Goal: Task Accomplishment & Management: Complete application form

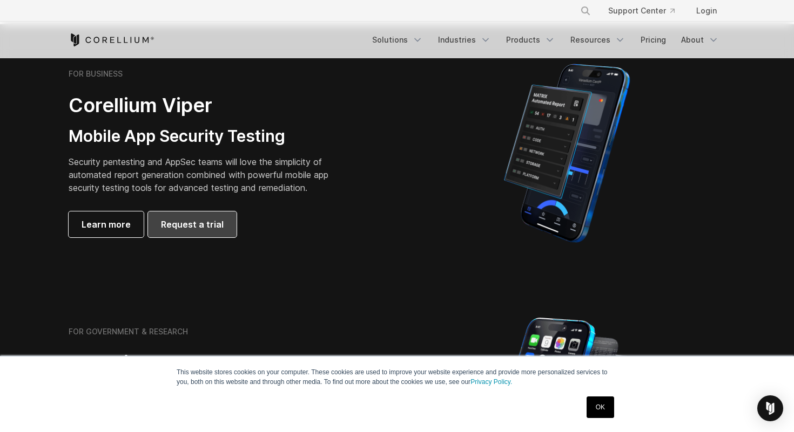
click at [168, 223] on span "Request a trial" at bounding box center [192, 224] width 63 height 13
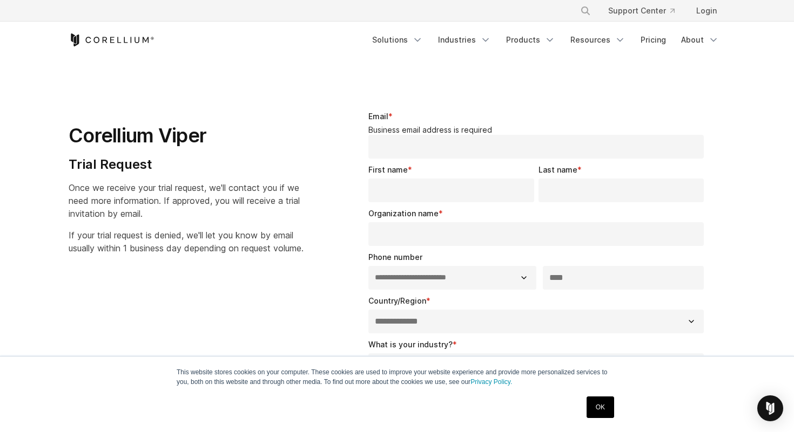
select select "**"
